Goal: Understand process/instructions: Learn how to perform a task or action

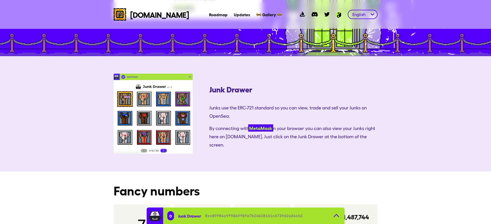
click at [248, 125] on link "MetaMask" at bounding box center [260, 128] width 25 height 7
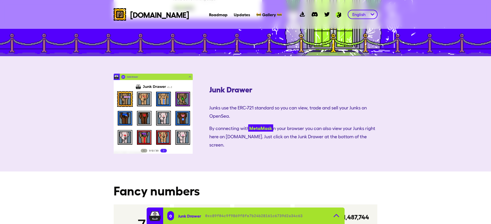
click at [248, 125] on link "MetaMask" at bounding box center [260, 128] width 25 height 7
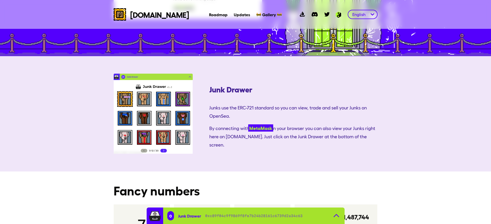
click at [248, 125] on link "MetaMask" at bounding box center [260, 128] width 25 height 7
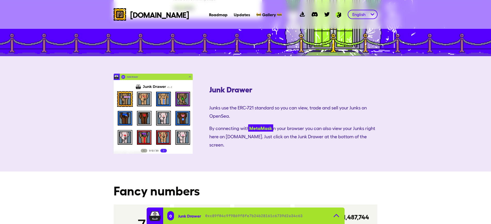
click at [248, 125] on link "MetaMask" at bounding box center [260, 128] width 25 height 7
